Goal: Task Accomplishment & Management: Manage account settings

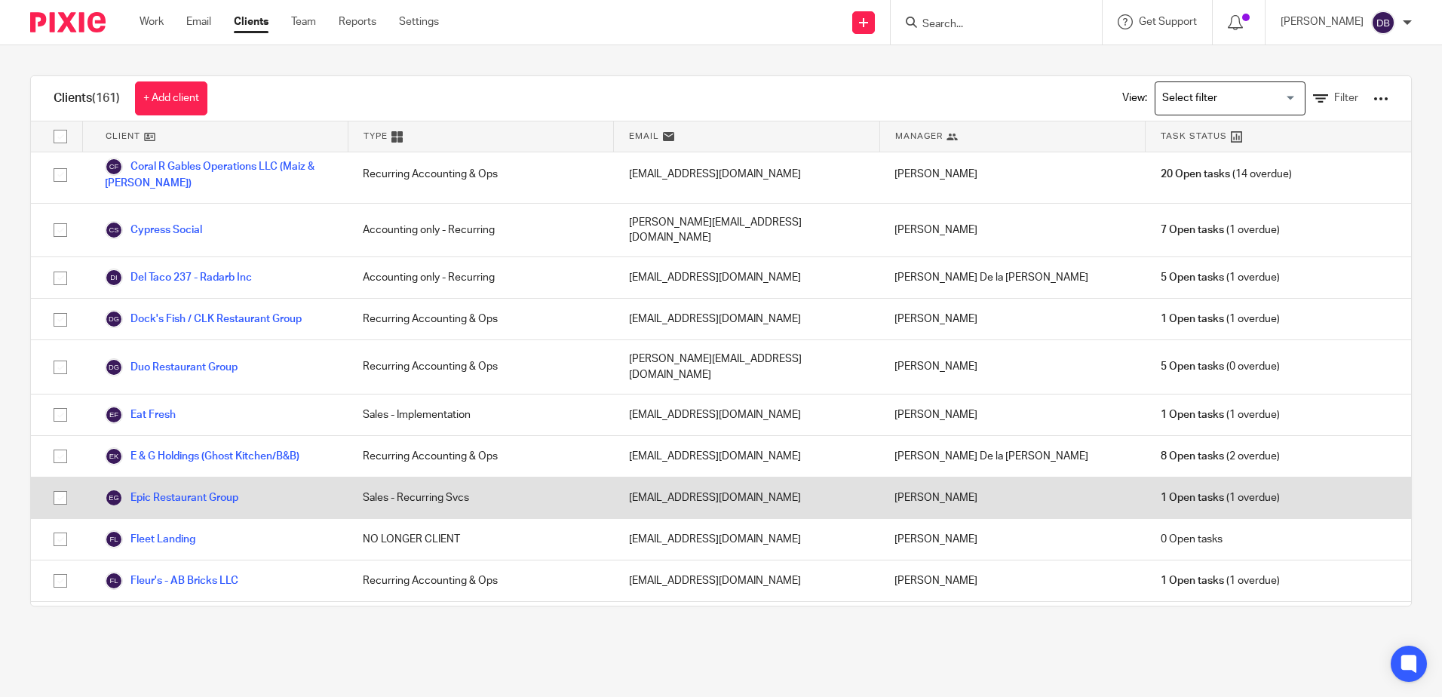
scroll to position [603, 0]
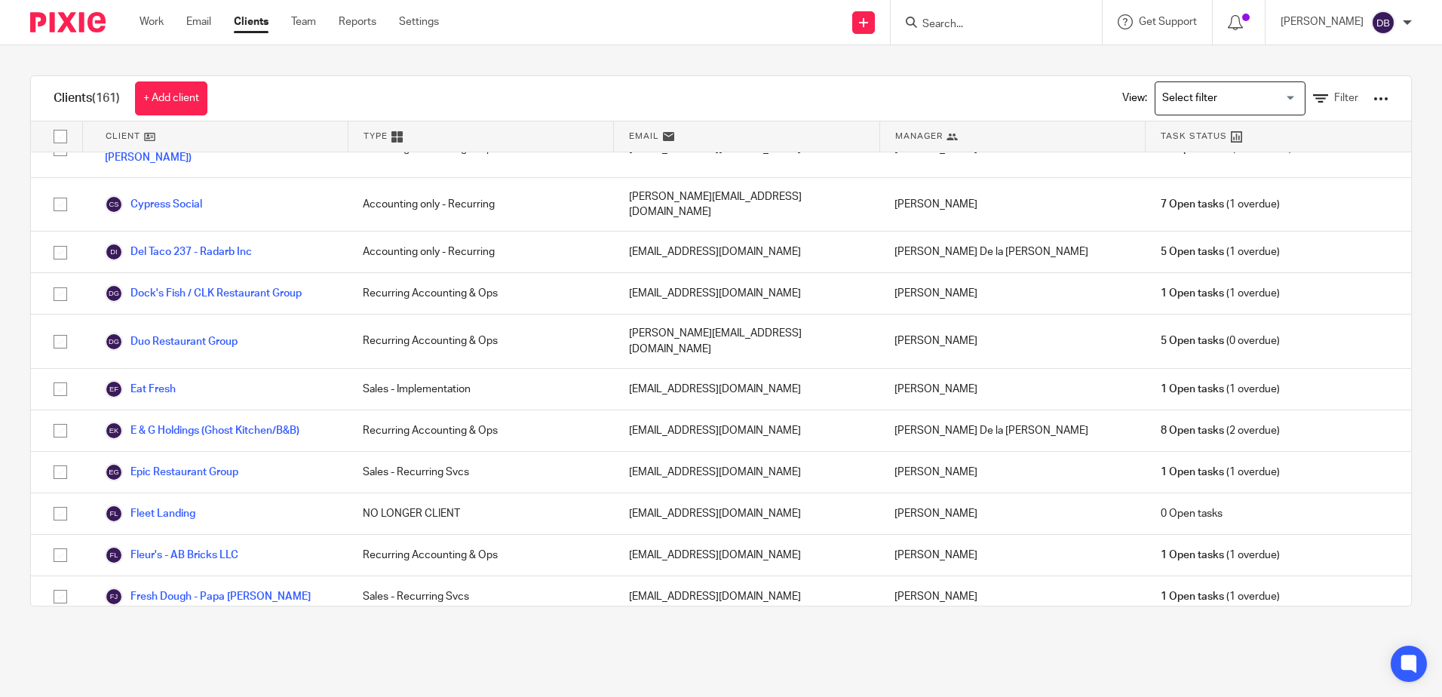
click at [189, 676] on link "Further Concepts (FCI)" at bounding box center [172, 685] width 135 height 18
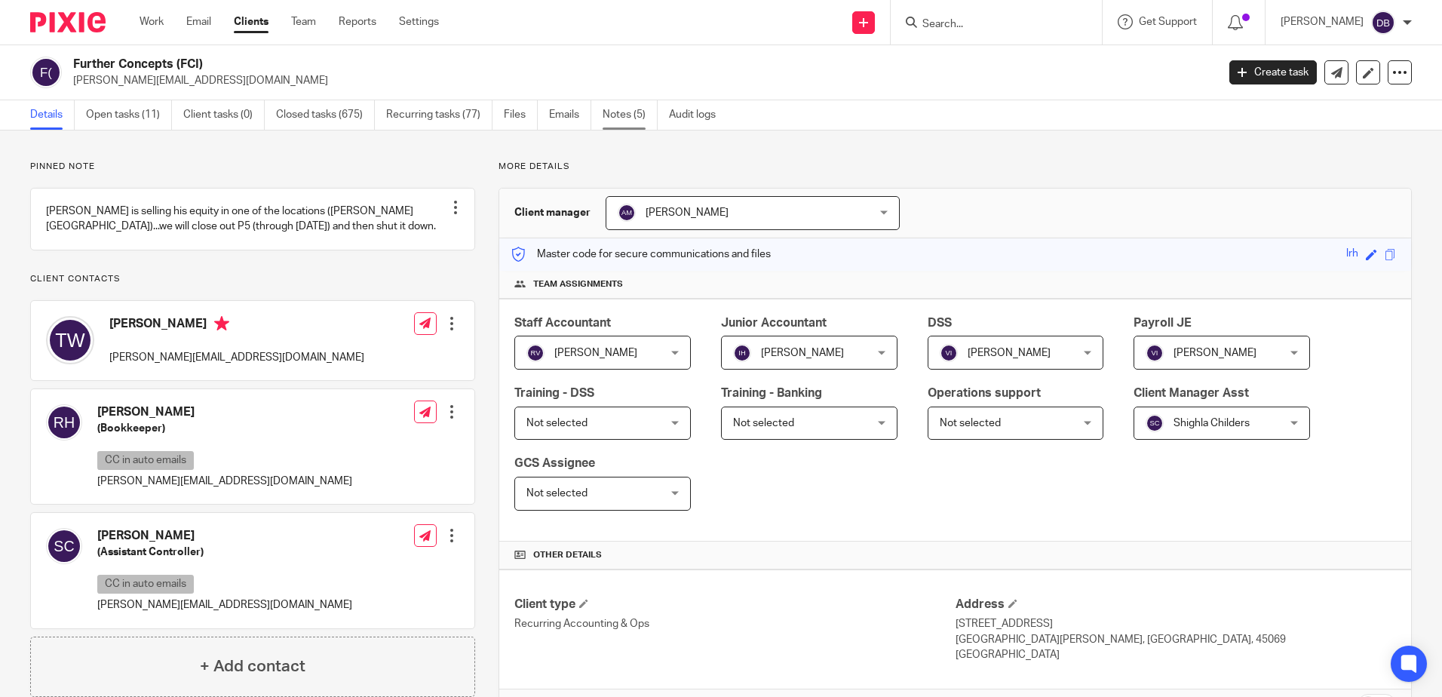
click at [627, 106] on link "Notes (5)" at bounding box center [629, 114] width 55 height 29
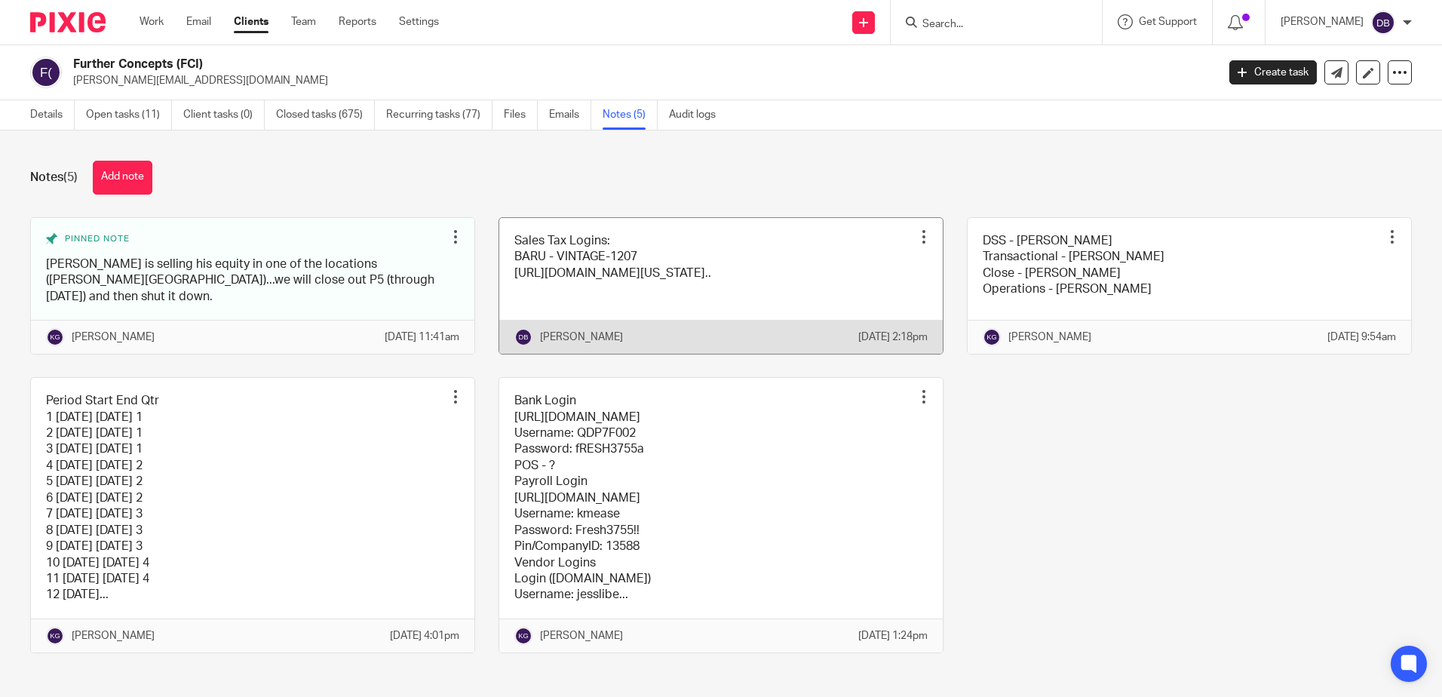
click at [648, 231] on link at bounding box center [720, 286] width 443 height 136
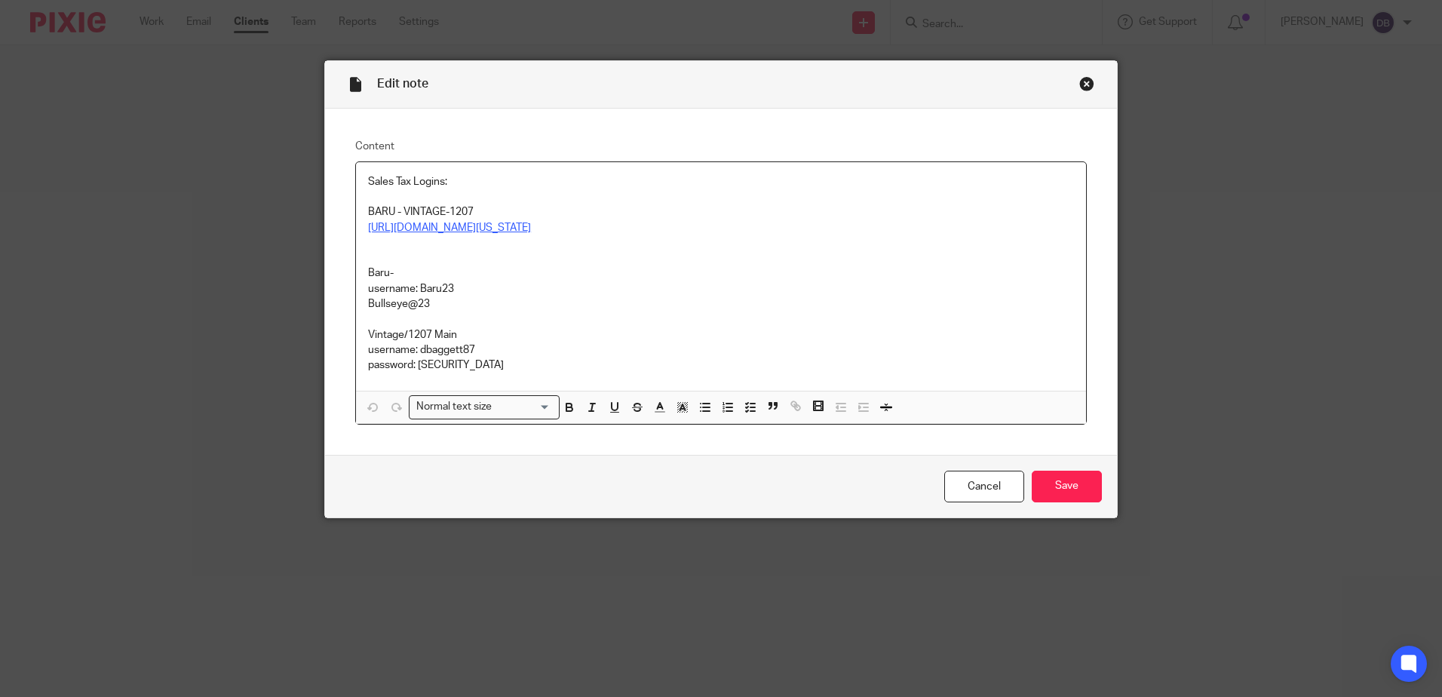
click at [531, 233] on link "https://gateway.ohio.gov/wps/portal/gateway/BusinessGateway/Home/!ut/p/z1/jZC9D…" at bounding box center [449, 227] width 163 height 11
click at [620, 280] on link "https://gateway.ohio.gov/wps/portal/gateway/BusinessGateway/Home/!ut/p/z1/jZC9D…" at bounding box center [640, 287] width 163 height 15
drag, startPoint x: 482, startPoint y: 375, endPoint x: 415, endPoint y: 378, distance: 66.4
click at [415, 357] on p "username: dbaggett87" at bounding box center [721, 349] width 706 height 15
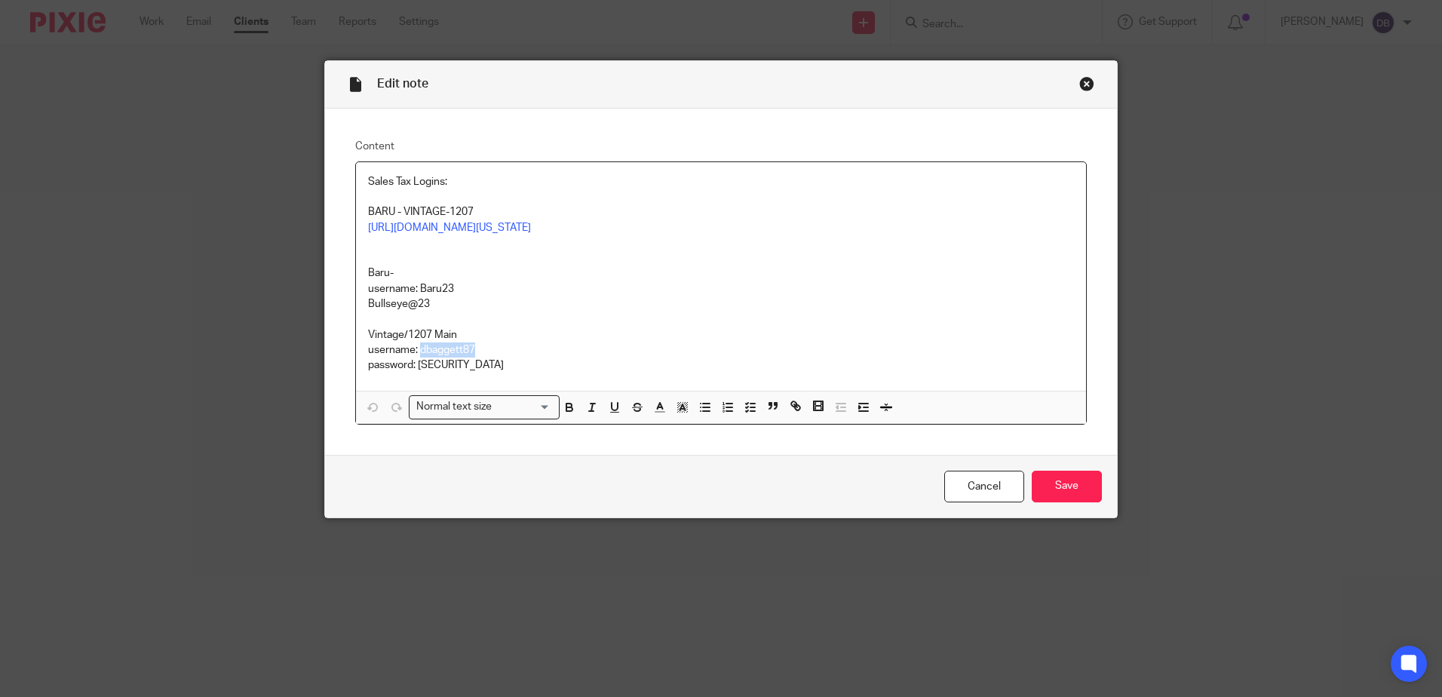
copy p "dbaggett87"
drag, startPoint x: 475, startPoint y: 396, endPoint x: 416, endPoint y: 398, distance: 58.9
click at [416, 372] on p "password: [SECURITY_DATA]" at bounding box center [721, 364] width 706 height 15
copy p "Casaletta78$"
click at [1060, 503] on input "Save" at bounding box center [1066, 486] width 70 height 32
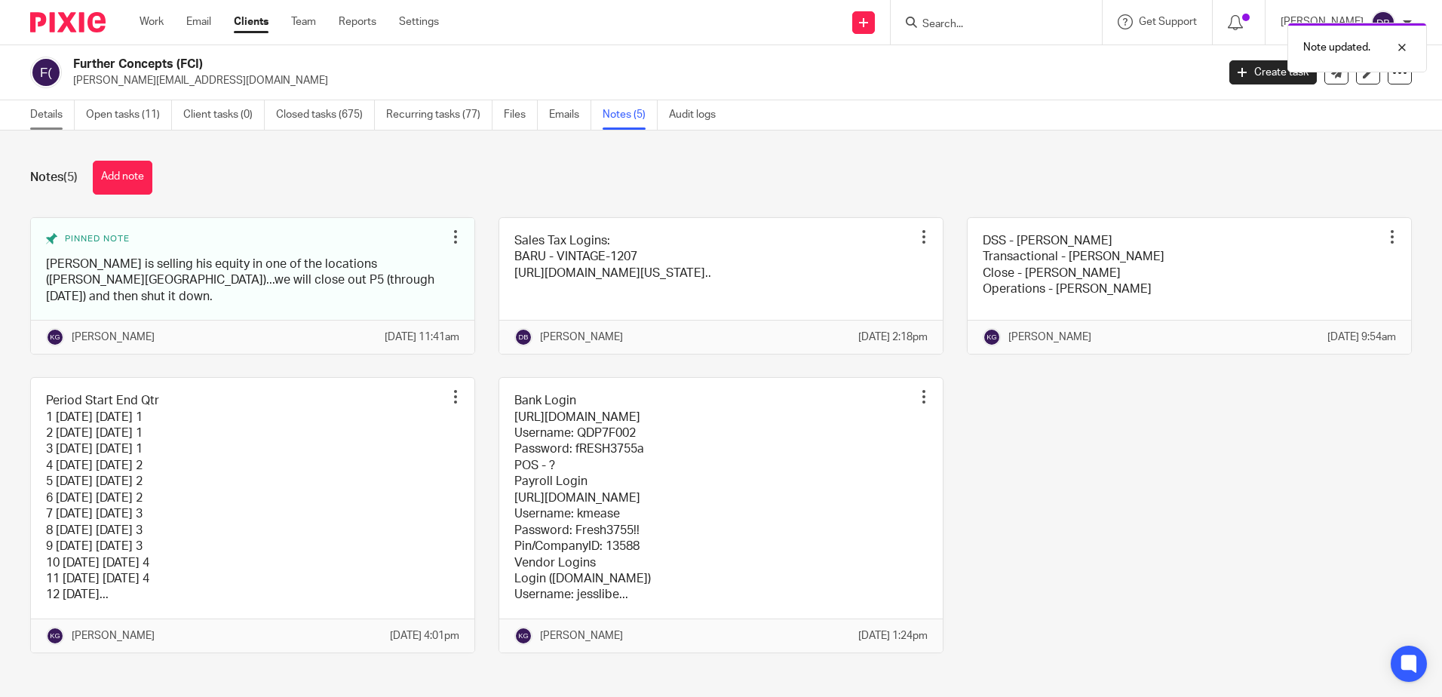
click at [54, 116] on link "Details" at bounding box center [52, 114] width 44 height 29
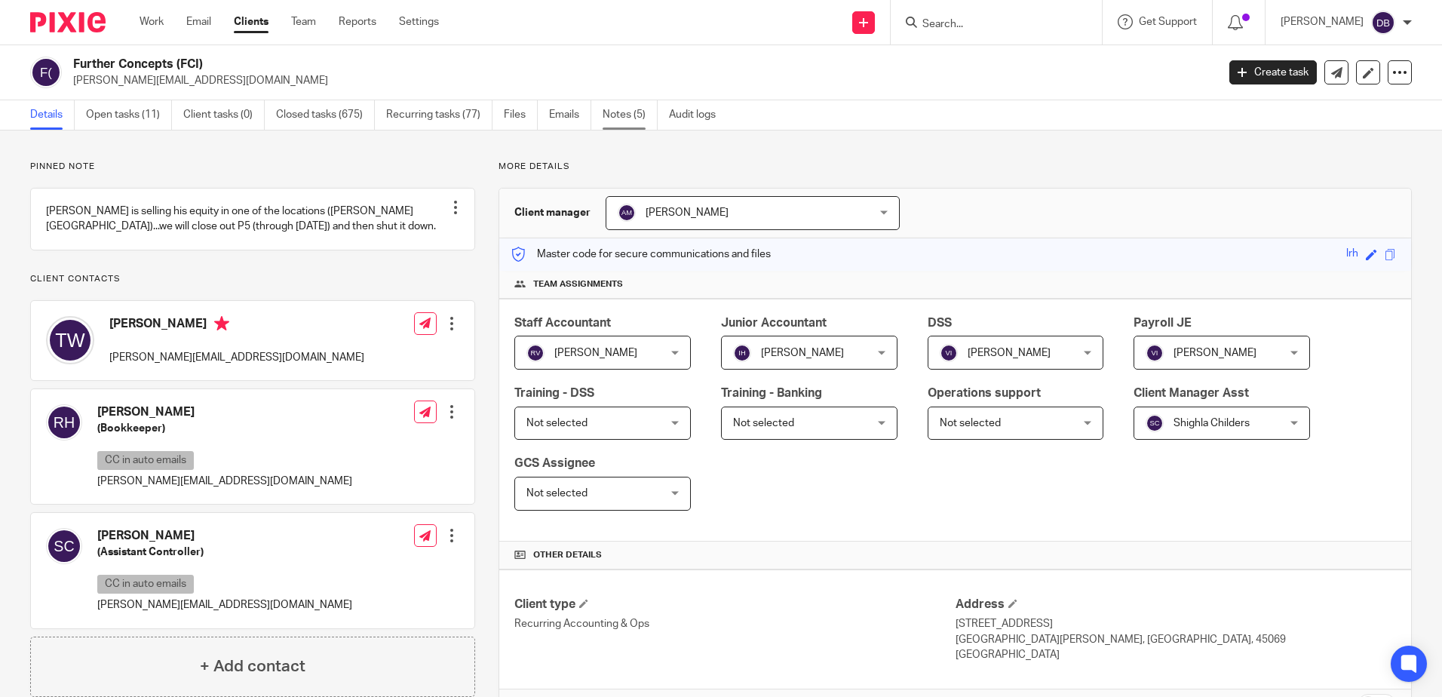
click at [623, 112] on link "Notes (5)" at bounding box center [629, 114] width 55 height 29
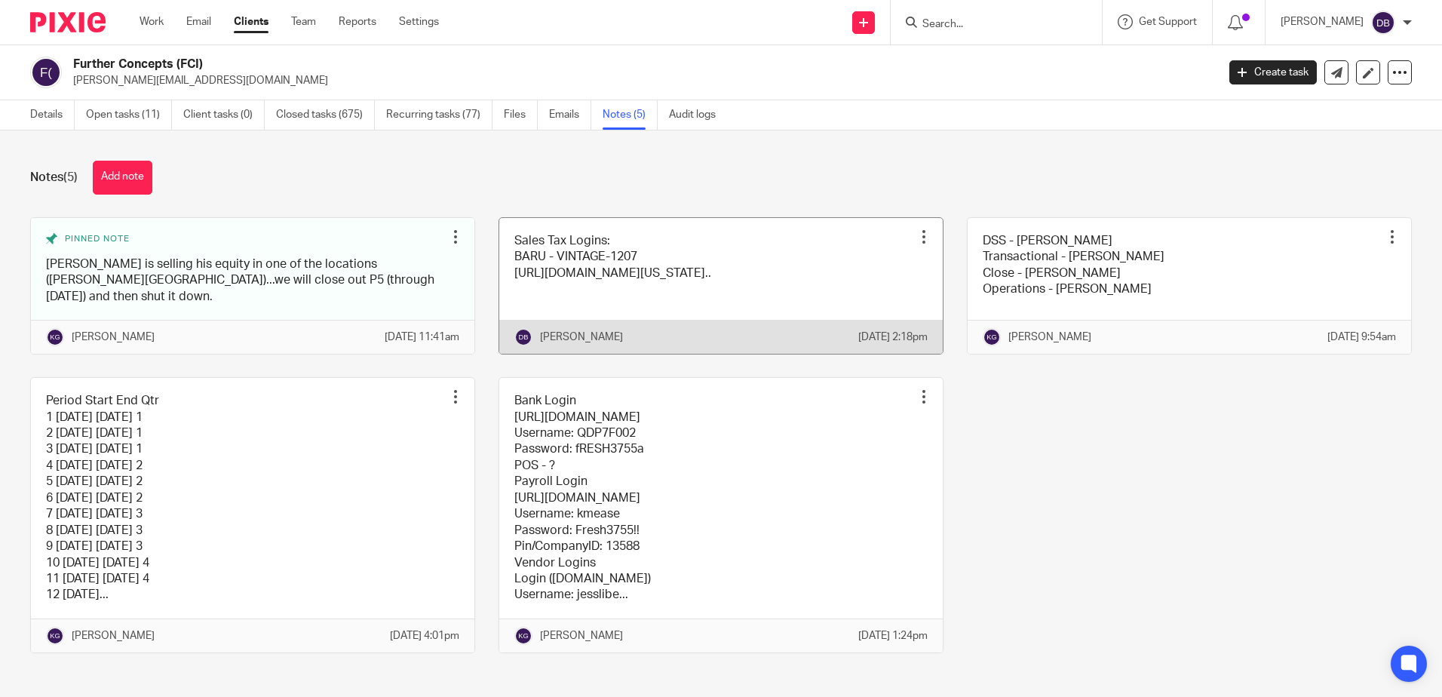
click at [644, 239] on link at bounding box center [720, 286] width 443 height 136
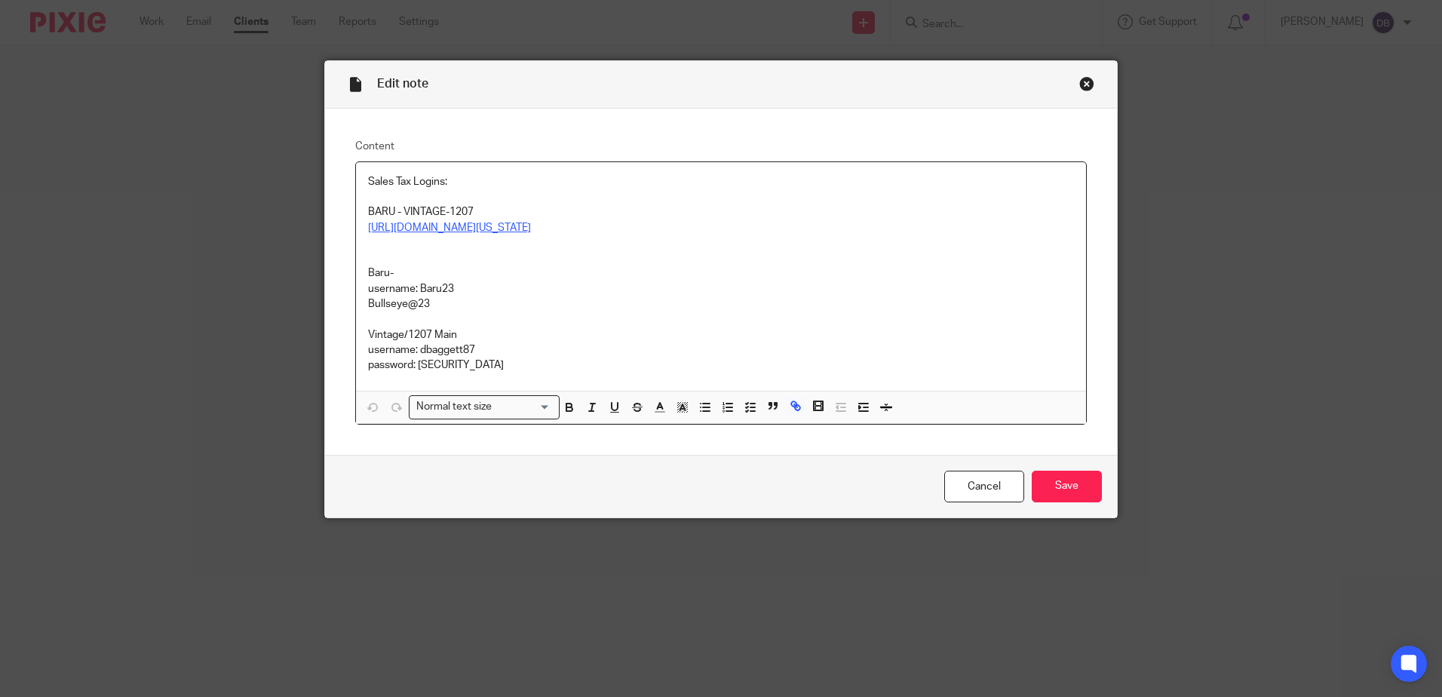
click at [474, 233] on link "[URL][DOMAIN_NAME][US_STATE]" at bounding box center [449, 227] width 163 height 11
click at [490, 227] on link "[URL][DOMAIN_NAME][US_STATE]" at bounding box center [449, 227] width 163 height 11
click at [494, 250] on link "[URL][DOMAIN_NAME][US_STATE]" at bounding box center [502, 256] width 163 height 15
click at [637, 120] on div "Content Sales Tax Logins: BARU - VINTAGE-1207 [URL][DOMAIN_NAME][US_STATE] Baru…" at bounding box center [721, 282] width 792 height 346
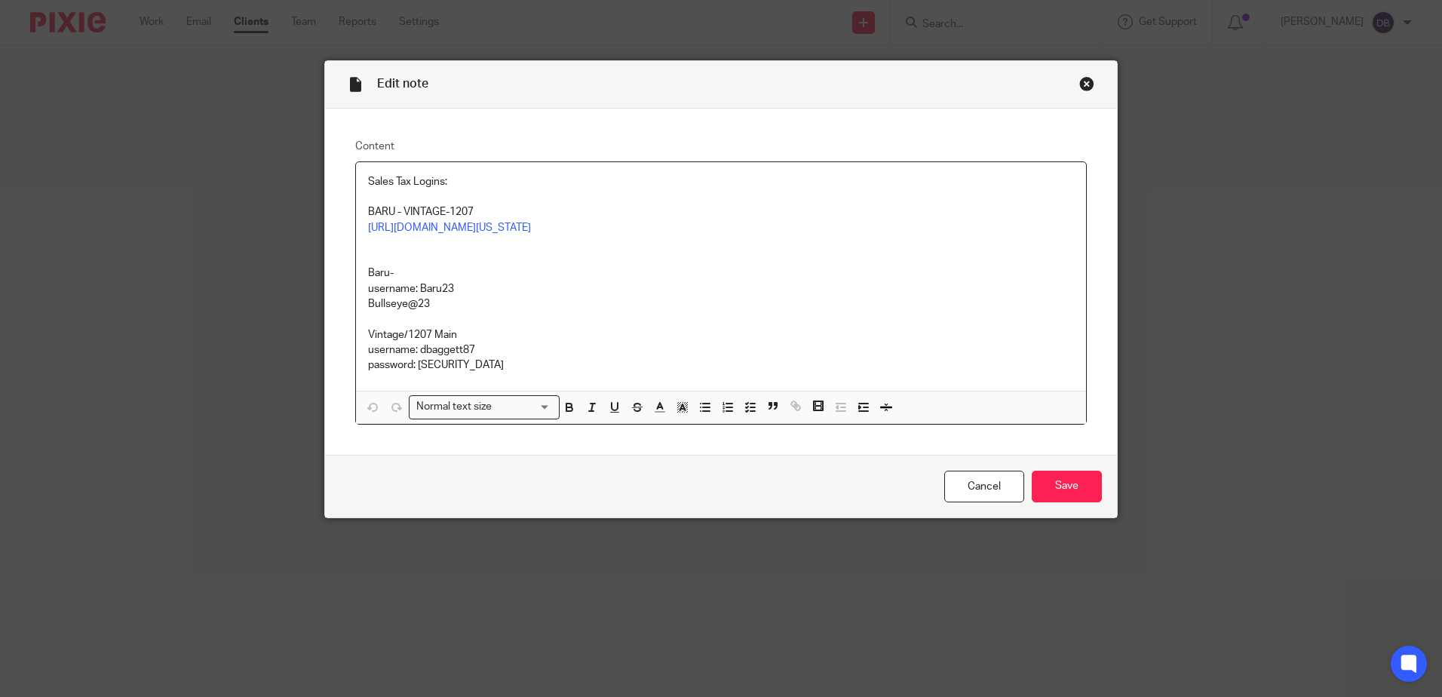
click at [646, 326] on p at bounding box center [721, 318] width 706 height 15
click at [466, 342] on p "Vintage/1207 Main" at bounding box center [721, 334] width 706 height 15
drag, startPoint x: 482, startPoint y: 378, endPoint x: 417, endPoint y: 376, distance: 64.9
click at [417, 357] on p "username: dbaggett87" at bounding box center [721, 349] width 706 height 15
copy p "dbaggett87"
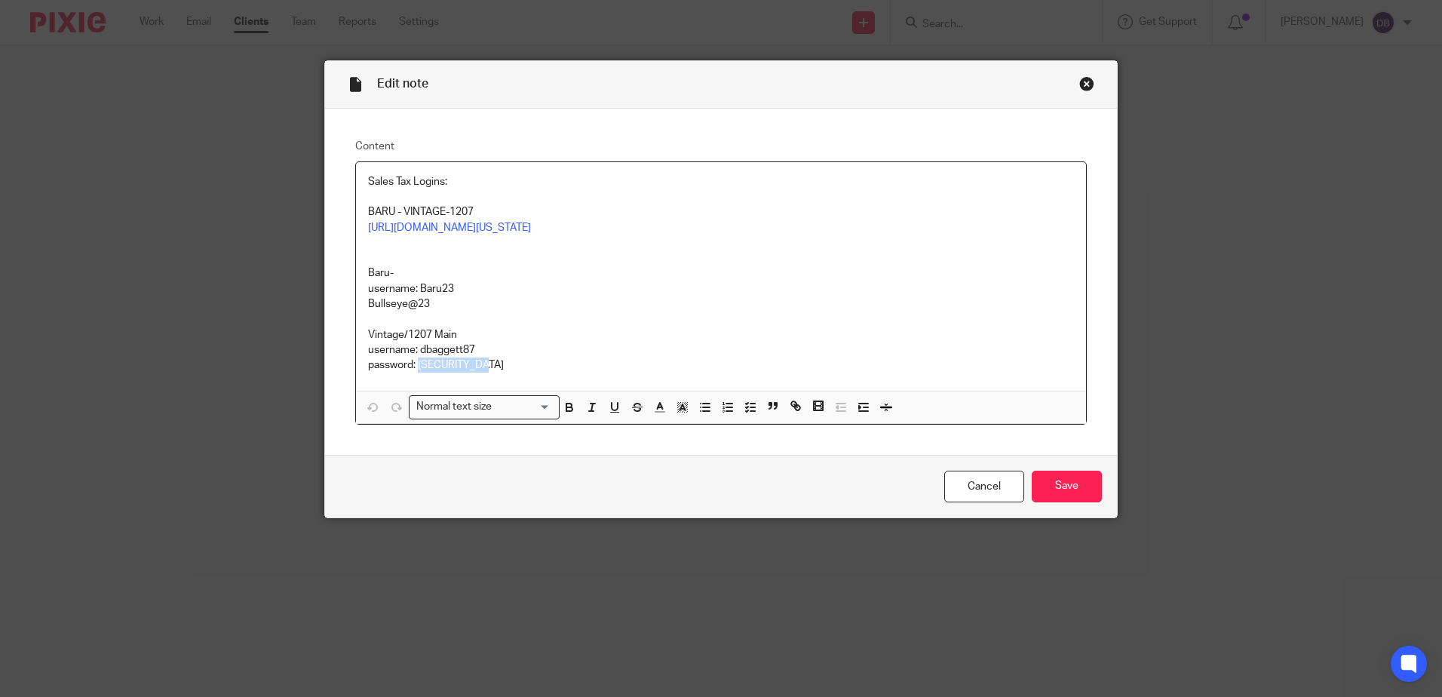
drag, startPoint x: 482, startPoint y: 397, endPoint x: 416, endPoint y: 400, distance: 65.7
click at [416, 372] on p "password: [SECURITY_DATA]" at bounding box center [721, 364] width 706 height 15
copy p "Casaletta78$"
click at [605, 234] on p "[URL][DOMAIN_NAME][US_STATE]" at bounding box center [721, 227] width 706 height 15
click at [605, 234] on div "Sales Tax Logins: BARU - VINTAGE-1207 [URL][DOMAIN_NAME][US_STATE] Baru- userna…" at bounding box center [721, 293] width 730 height 262
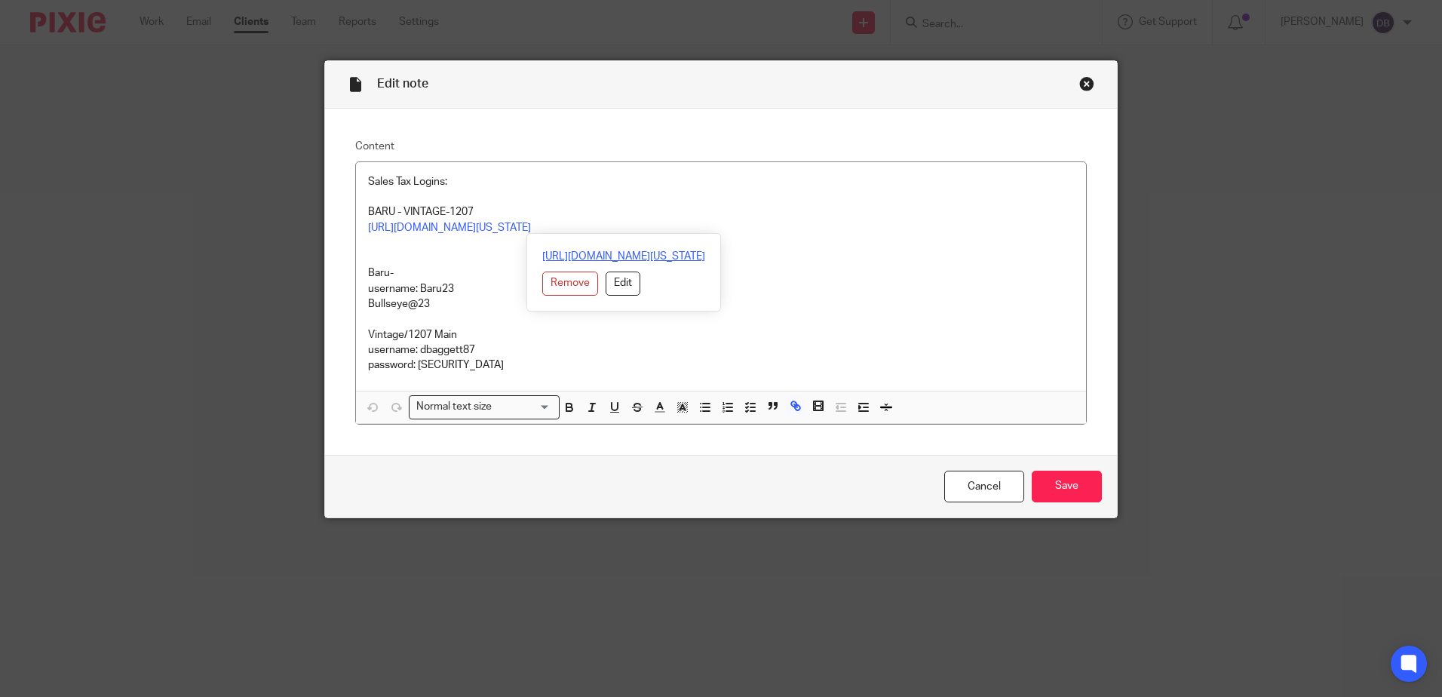
click at [592, 257] on link "[URL][DOMAIN_NAME][US_STATE]" at bounding box center [623, 256] width 163 height 15
drag, startPoint x: 1043, startPoint y: 520, endPoint x: 1034, endPoint y: 519, distance: 8.3
click at [1043, 503] on input "Save" at bounding box center [1066, 486] width 70 height 32
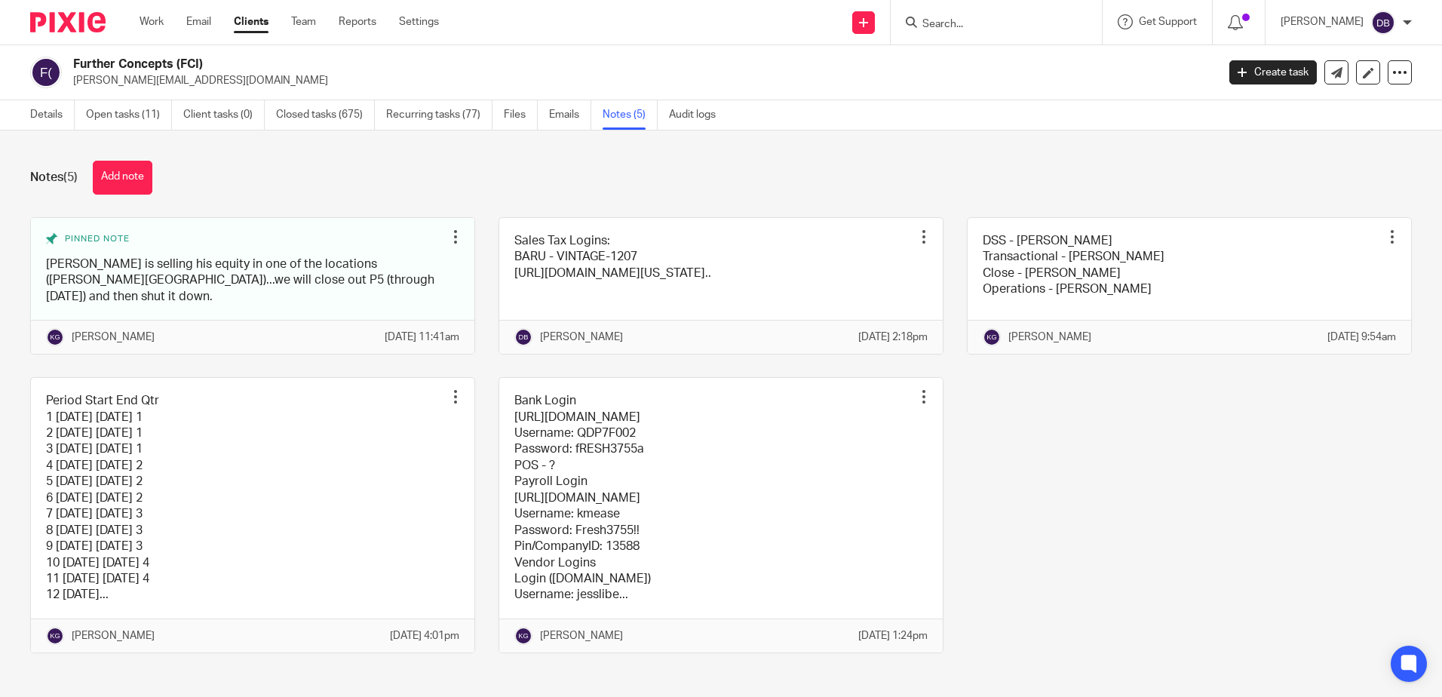
click at [259, 23] on link "Clients" at bounding box center [251, 21] width 35 height 15
